Goal: Complete application form

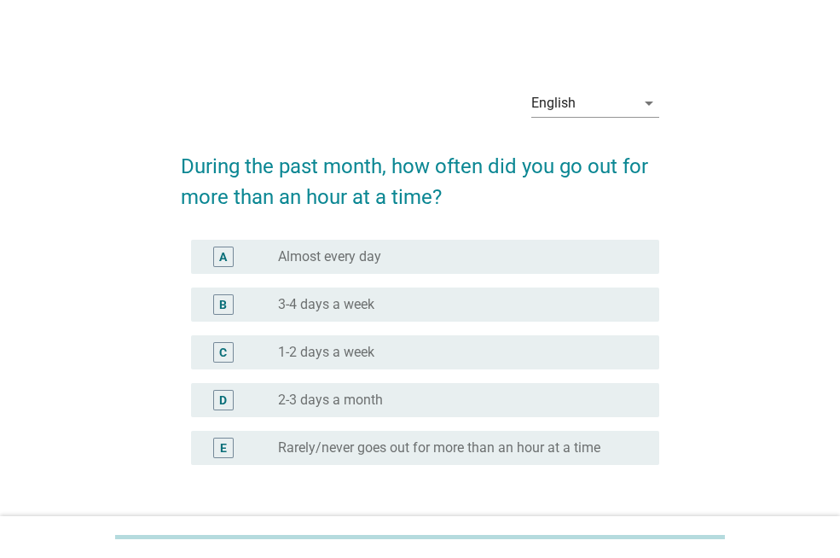
click at [377, 358] on div "radio_button_unchecked 1-2 days a week" at bounding box center [455, 352] width 354 height 17
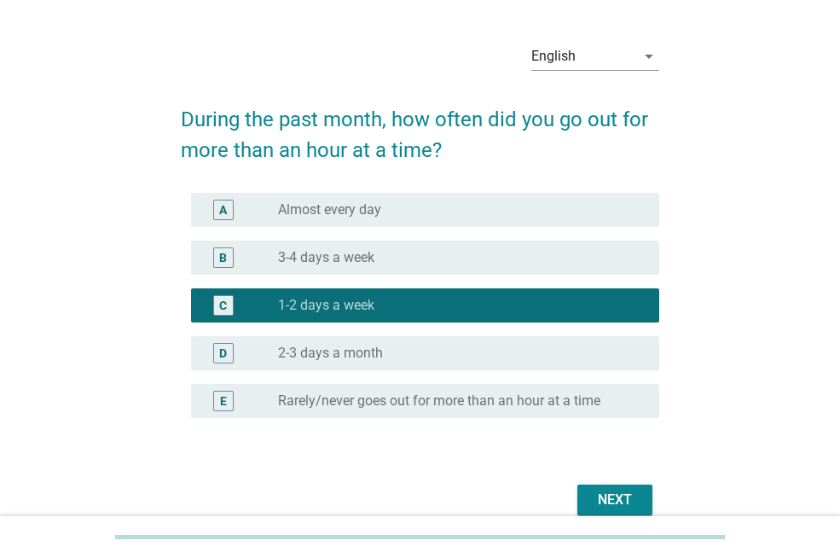
scroll to position [126, 0]
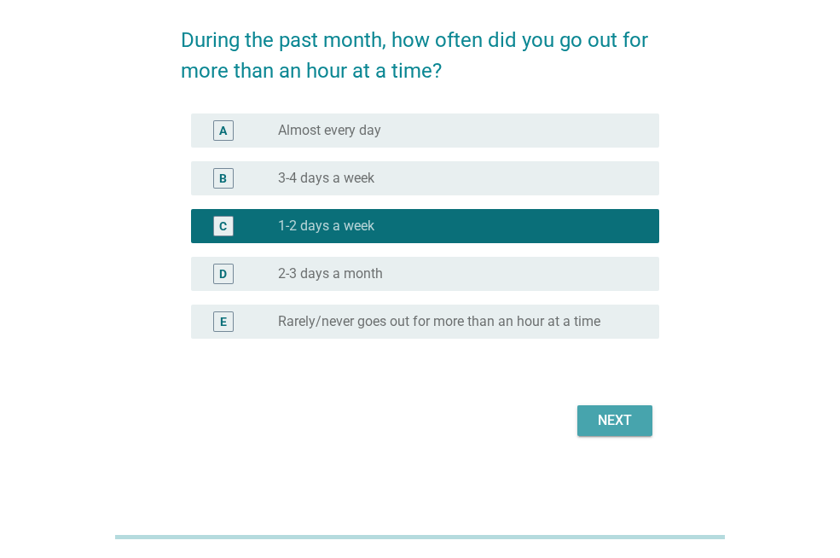
click at [622, 415] on div "Next" at bounding box center [615, 420] width 48 height 20
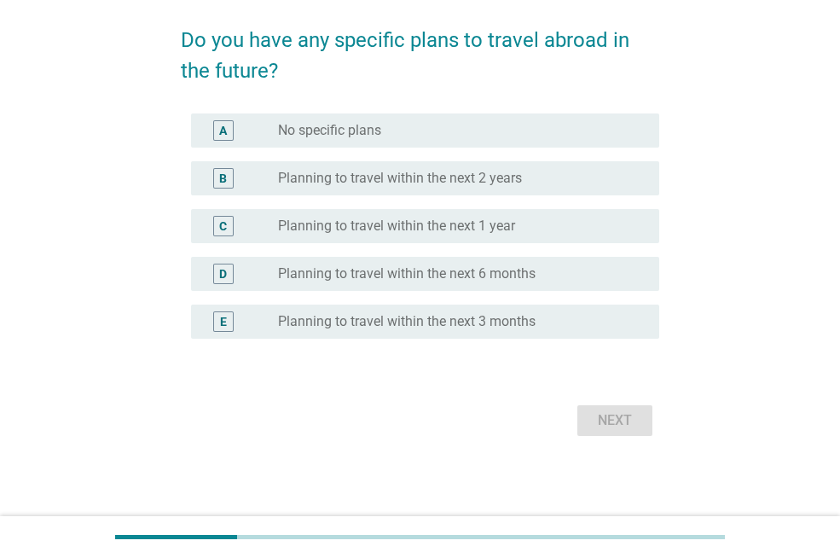
scroll to position [0, 0]
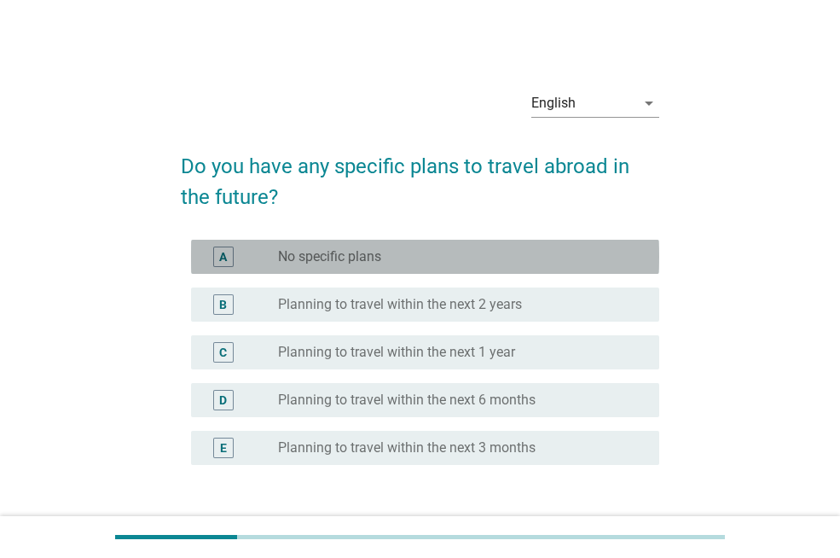
click at [483, 256] on div "radio_button_unchecked No specific plans" at bounding box center [455, 256] width 354 height 17
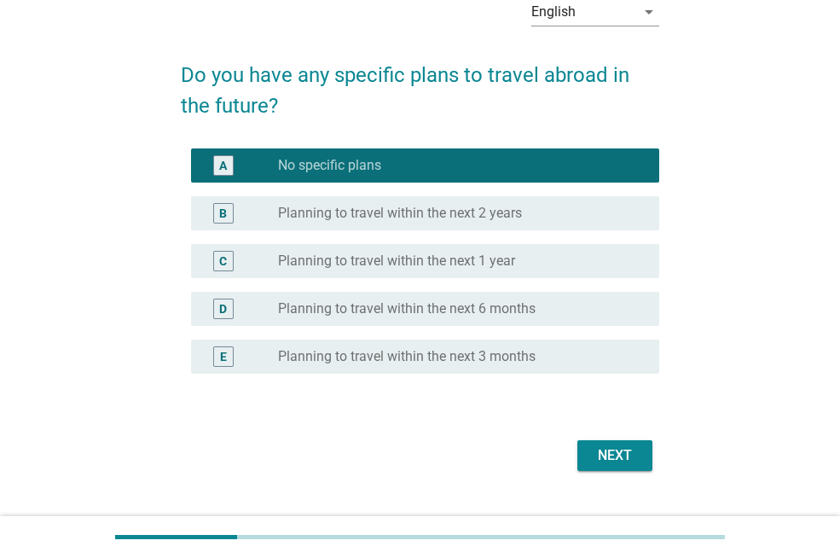
scroll to position [126, 0]
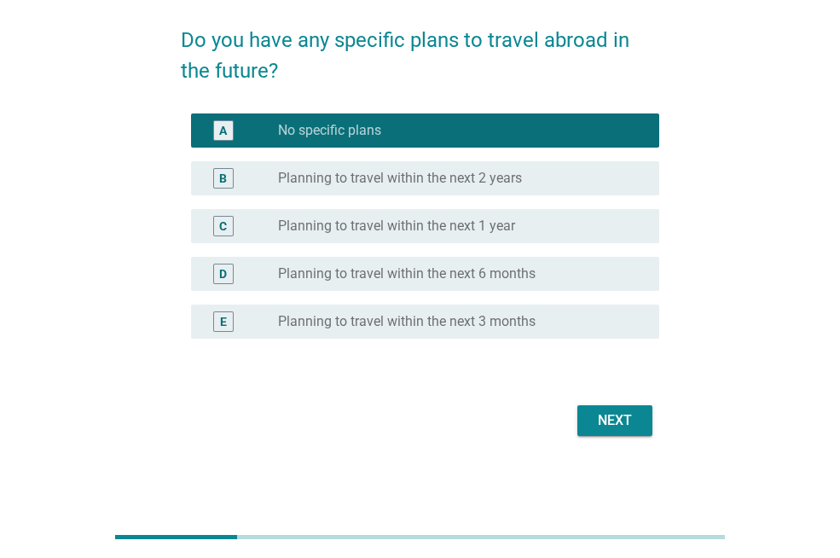
click at [586, 405] on button "Next" at bounding box center [615, 420] width 75 height 31
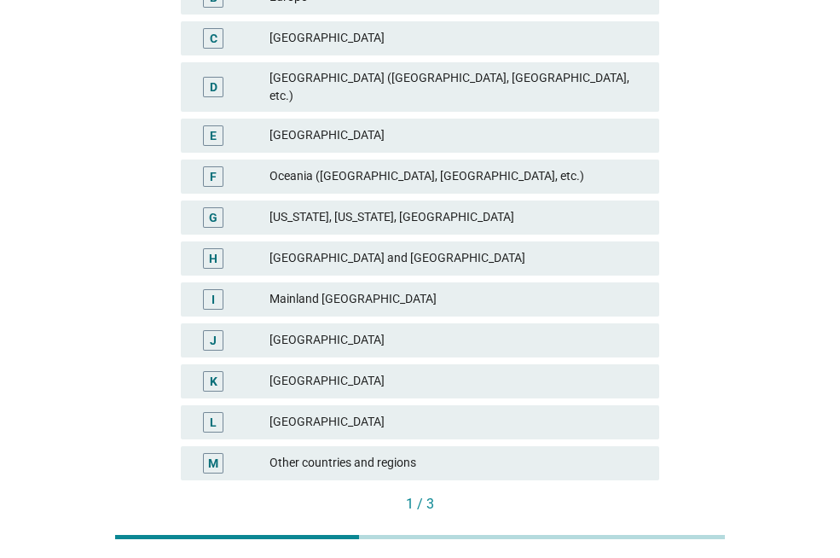
scroll to position [293, 0]
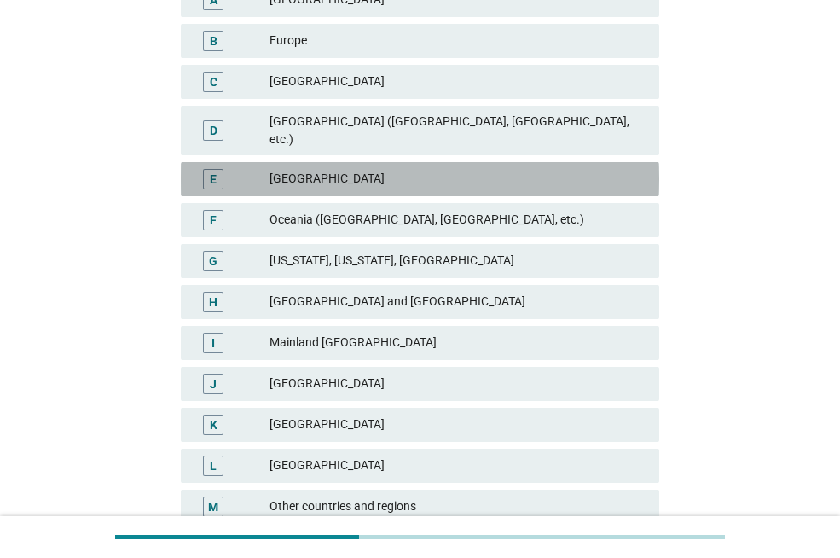
click at [361, 169] on div "[GEOGRAPHIC_DATA]" at bounding box center [458, 179] width 376 height 20
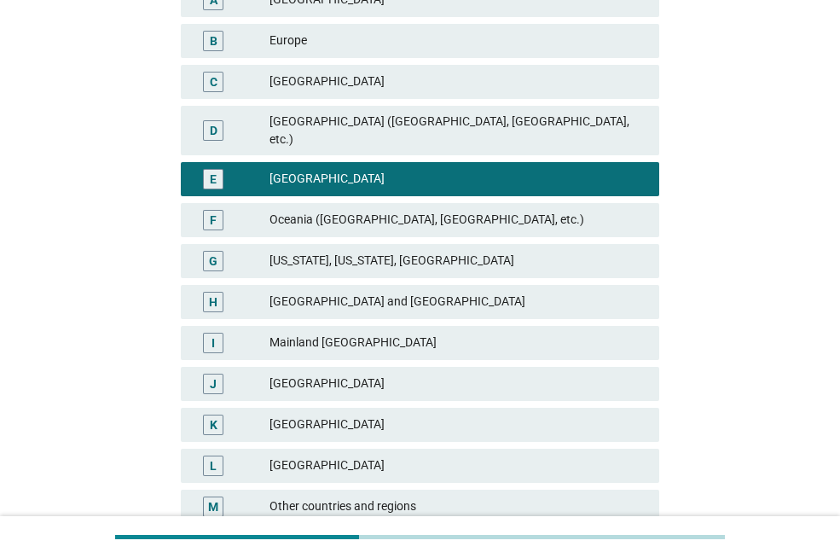
scroll to position [429, 0]
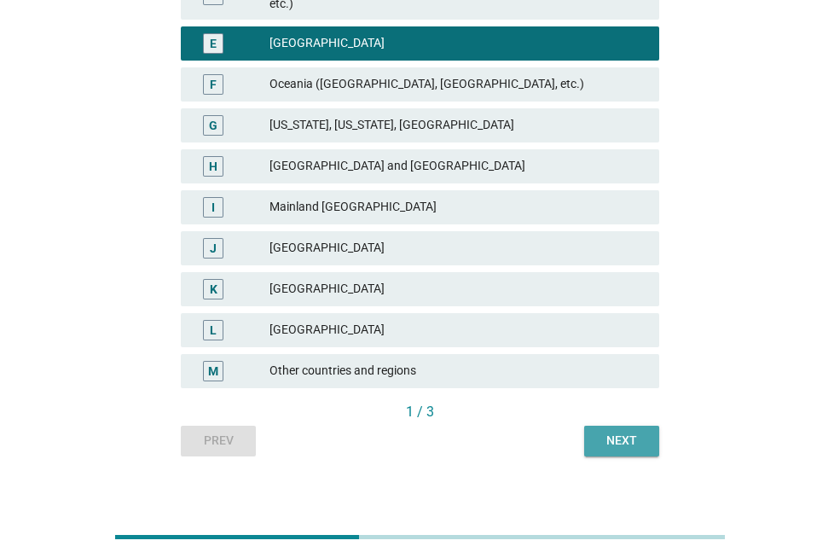
click at [603, 432] on div "Next" at bounding box center [622, 441] width 48 height 18
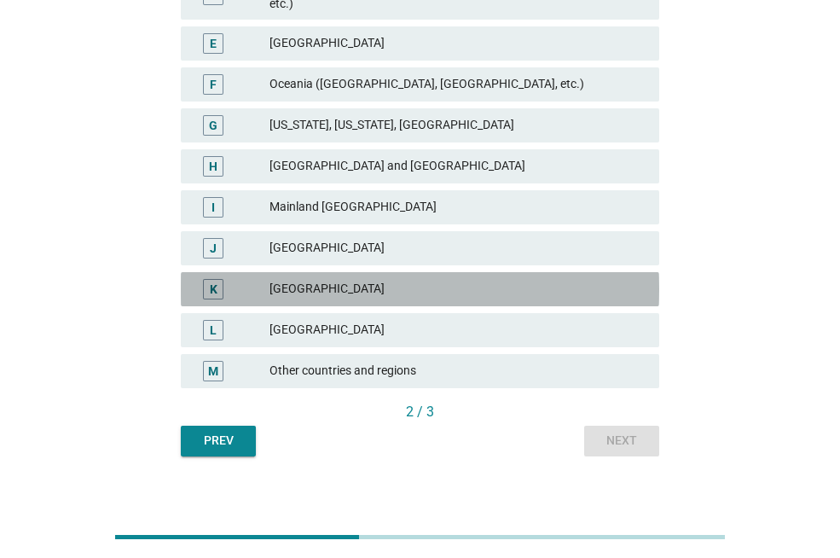
click at [353, 279] on div "[GEOGRAPHIC_DATA]" at bounding box center [458, 289] width 376 height 20
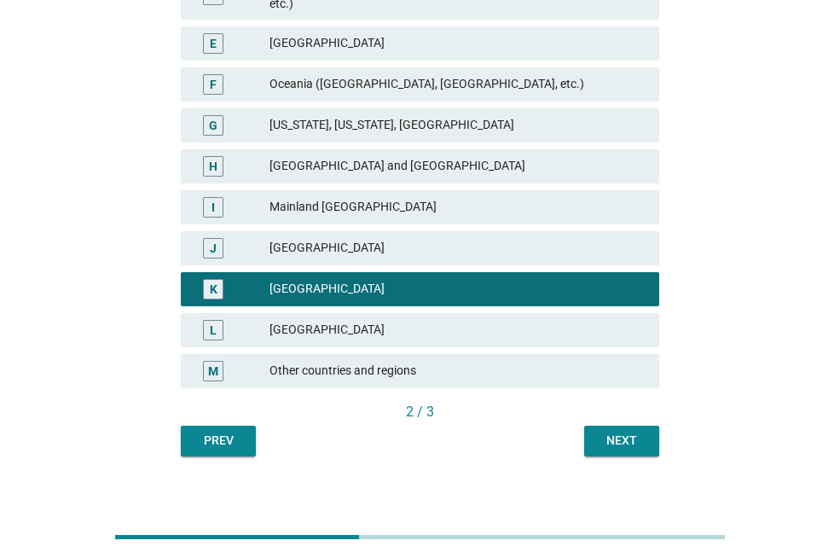
click at [605, 433] on div "Next" at bounding box center [622, 441] width 48 height 18
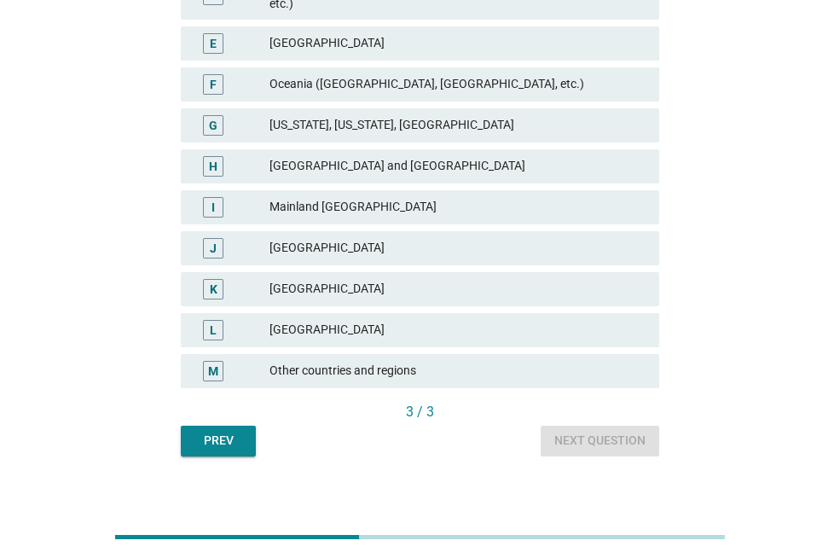
click at [388, 156] on div "[GEOGRAPHIC_DATA] and [GEOGRAPHIC_DATA]" at bounding box center [458, 166] width 376 height 20
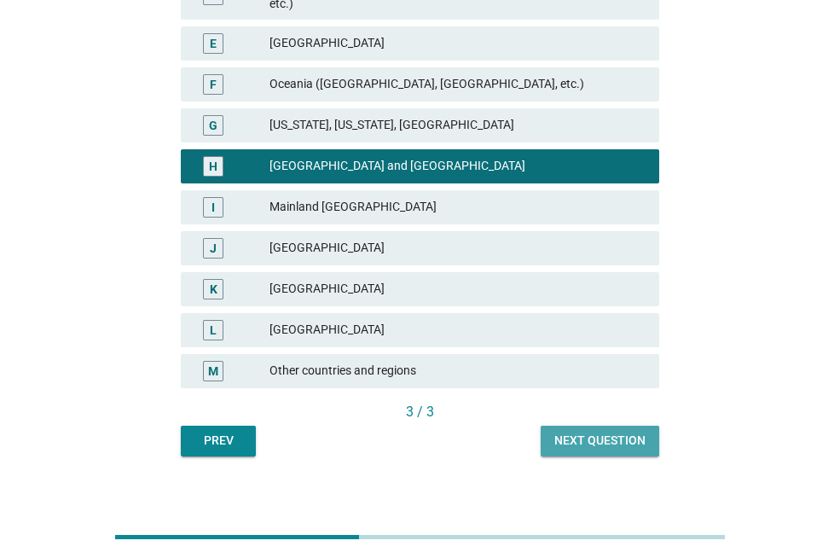
click at [622, 432] on div "Next question" at bounding box center [600, 441] width 91 height 18
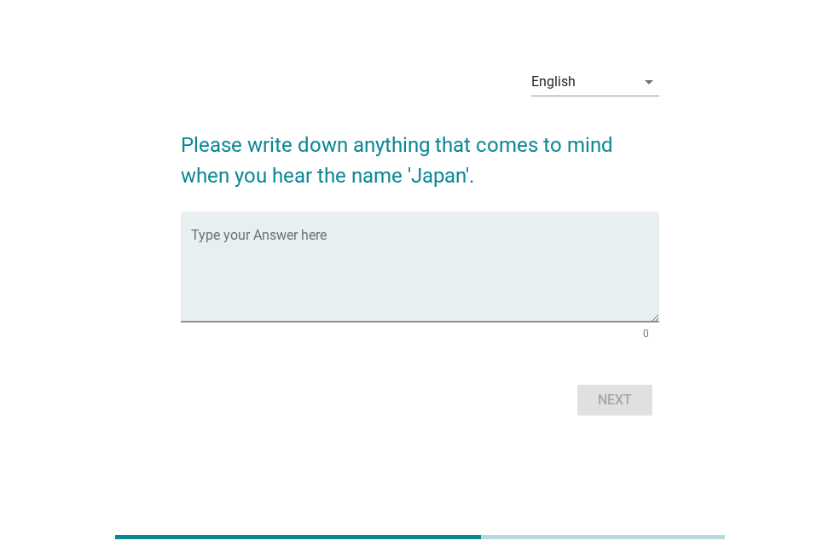
scroll to position [0, 0]
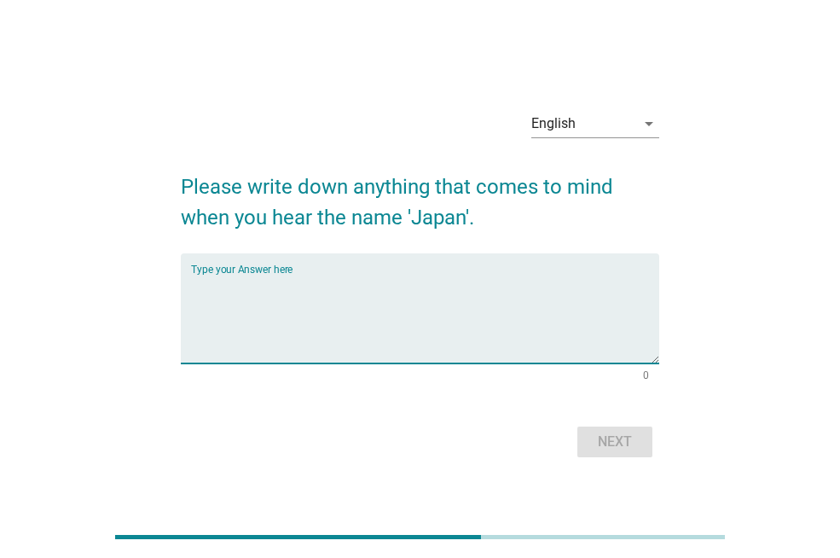
click at [281, 296] on textarea "Type your Answer here" at bounding box center [425, 319] width 468 height 90
type textarea "culture and food"
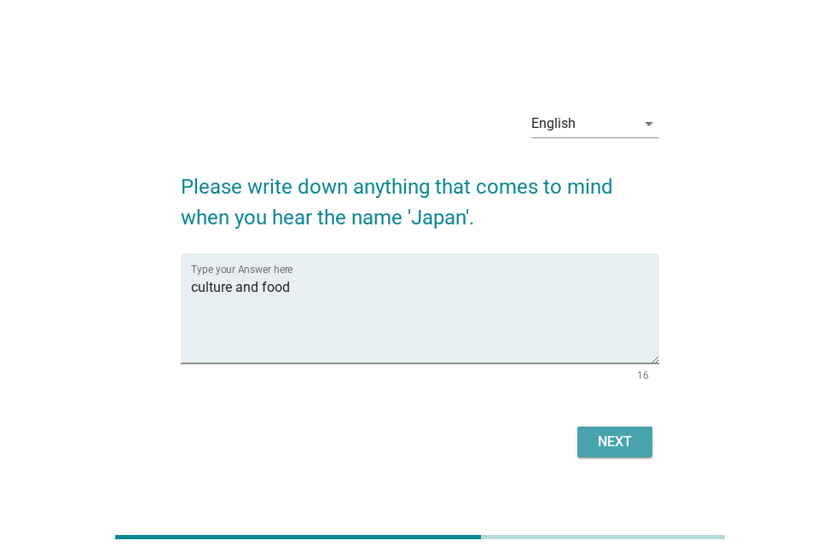
click at [636, 439] on div "Next" at bounding box center [615, 442] width 48 height 20
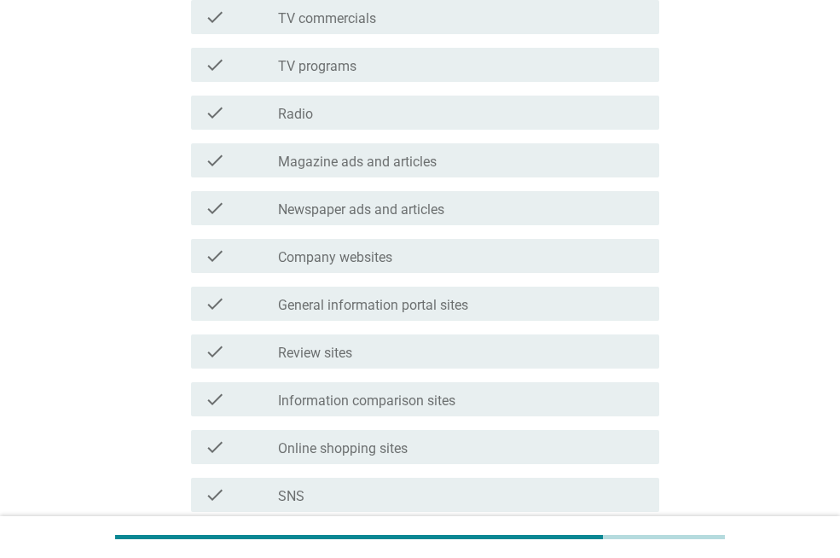
scroll to position [272, 0]
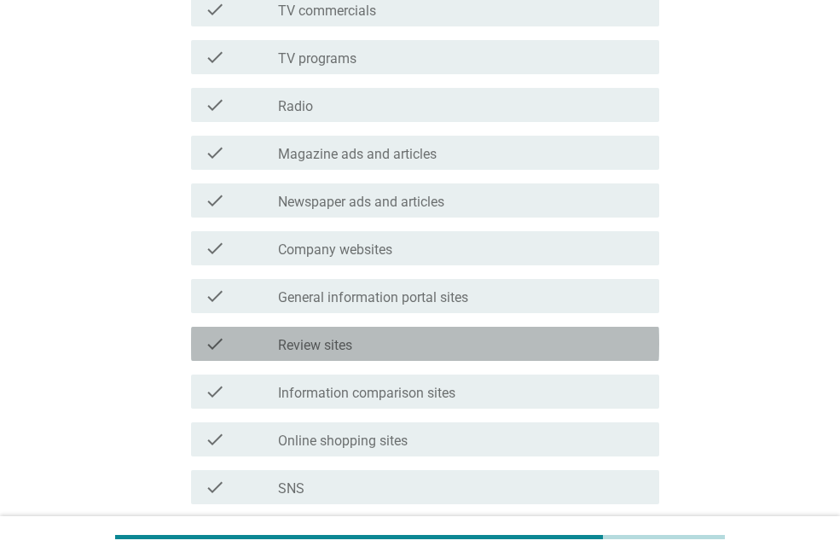
click at [347, 344] on label "Review sites" at bounding box center [315, 345] width 74 height 17
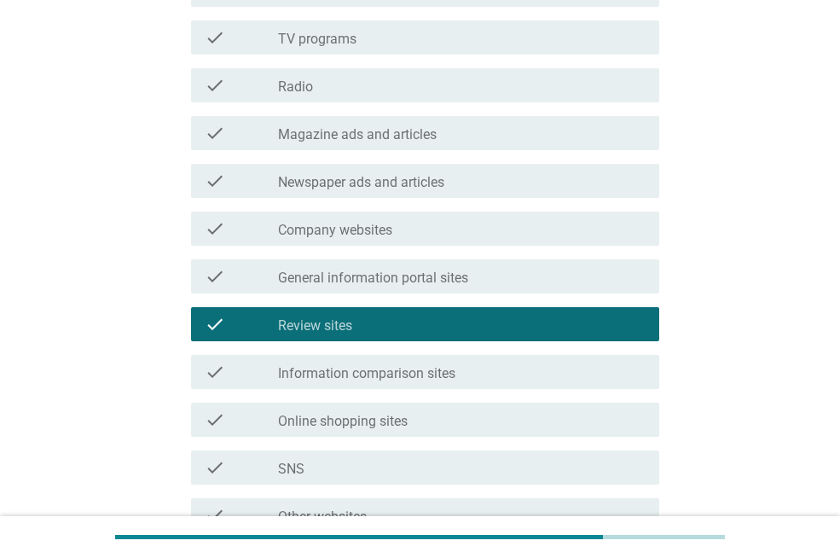
scroll to position [608, 0]
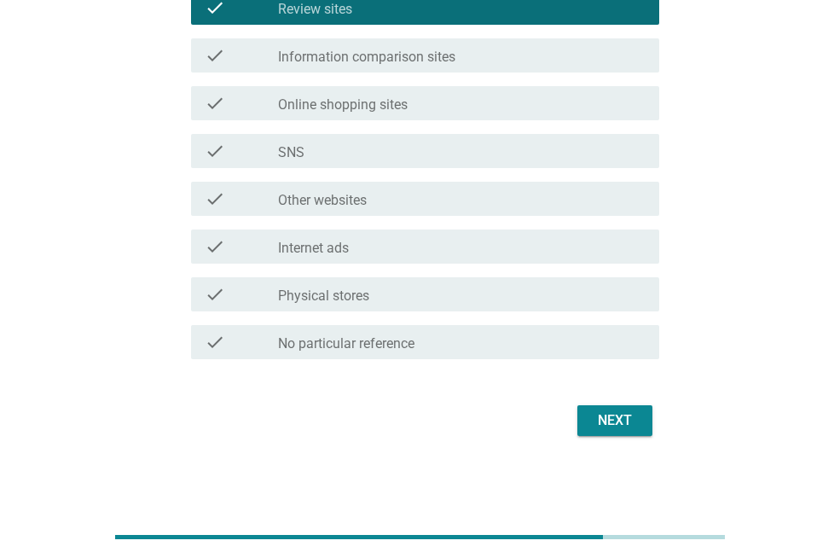
click at [386, 334] on div "check_box_outline_blank No particular reference" at bounding box center [462, 342] width 368 height 20
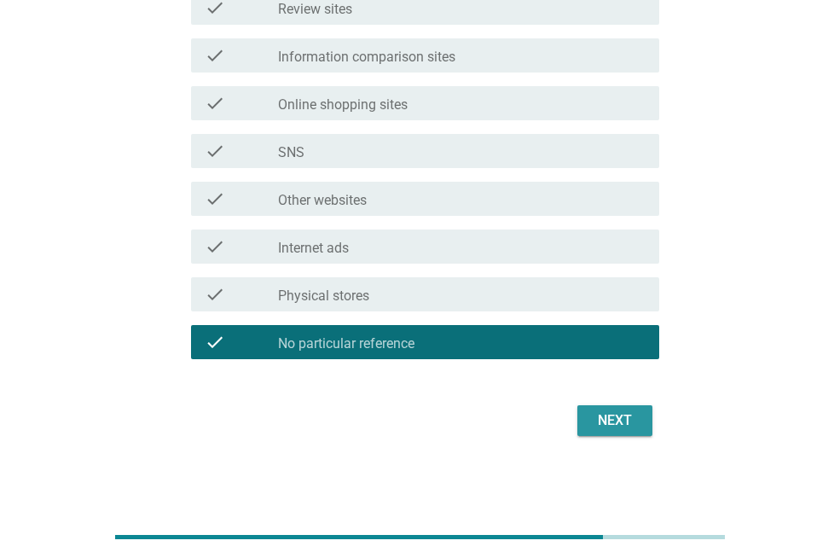
click at [620, 433] on button "Next" at bounding box center [615, 420] width 75 height 31
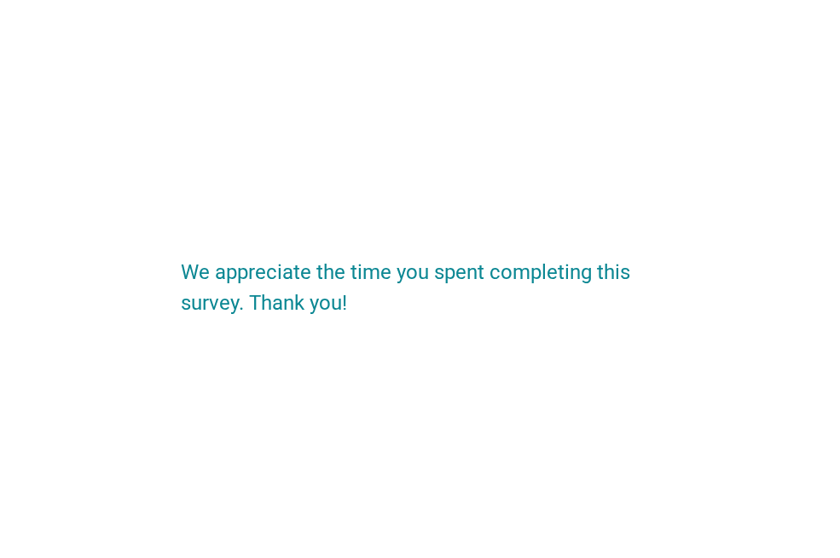
scroll to position [0, 0]
